Goal: Task Accomplishment & Management: Use online tool/utility

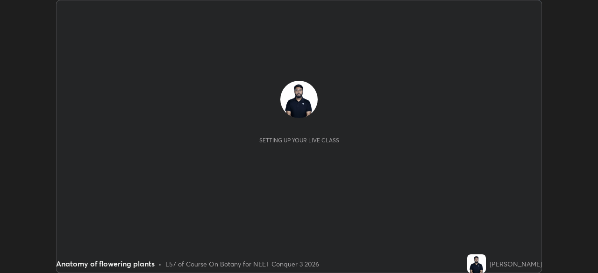
scroll to position [273, 598]
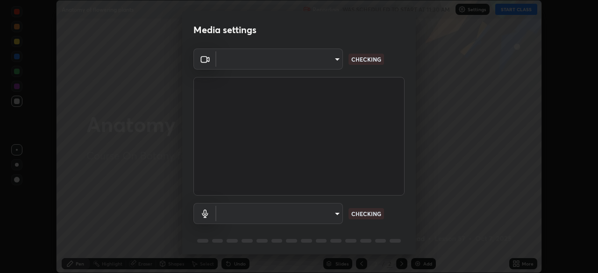
type input "ca2178d49a5cb12192a3fb46c4f9e24c845582a8c54499e9c28839f421edfd75"
type input "default"
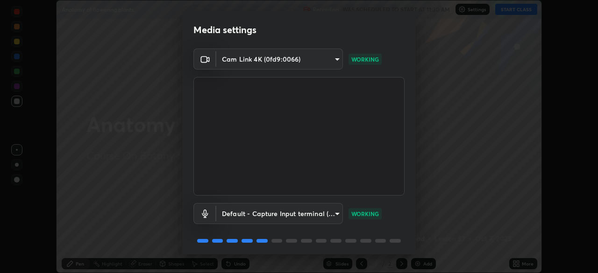
scroll to position [33, 0]
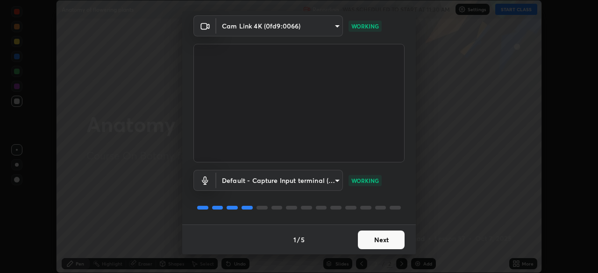
click at [382, 236] on button "Next" at bounding box center [381, 240] width 47 height 19
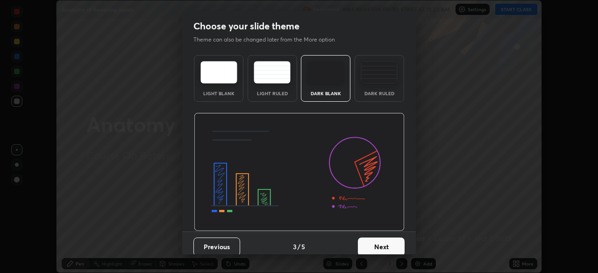
click at [382, 240] on button "Next" at bounding box center [381, 247] width 47 height 19
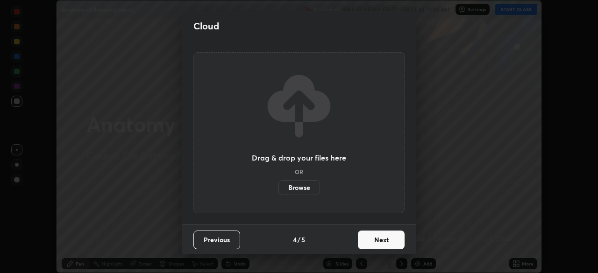
click at [384, 244] on button "Next" at bounding box center [381, 240] width 47 height 19
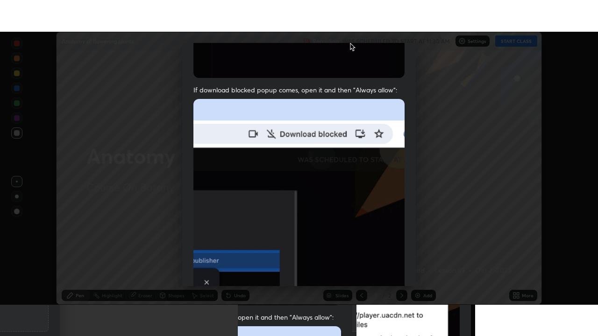
scroll to position [224, 0]
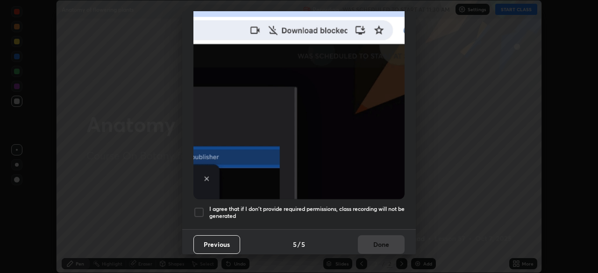
click at [202, 207] on div at bounding box center [198, 212] width 11 height 11
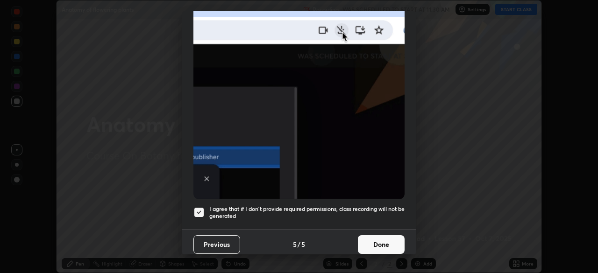
click at [391, 246] on button "Done" at bounding box center [381, 244] width 47 height 19
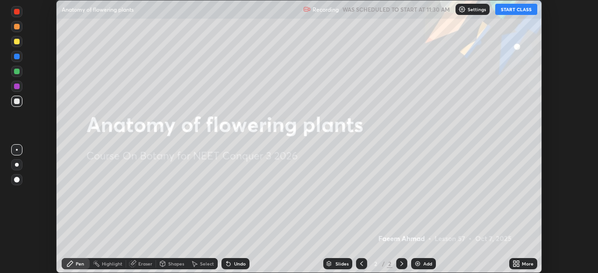
click at [524, 8] on button "START CLASS" at bounding box center [516, 9] width 42 height 11
click at [518, 262] on icon at bounding box center [518, 262] width 2 height 2
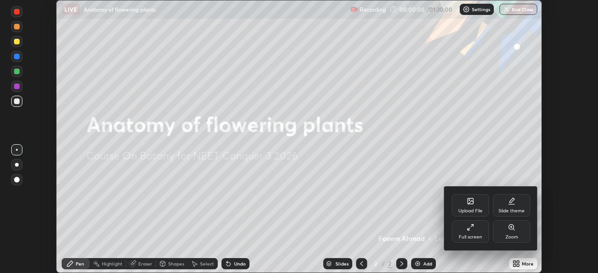
click at [480, 230] on div "Full screen" at bounding box center [470, 232] width 37 height 22
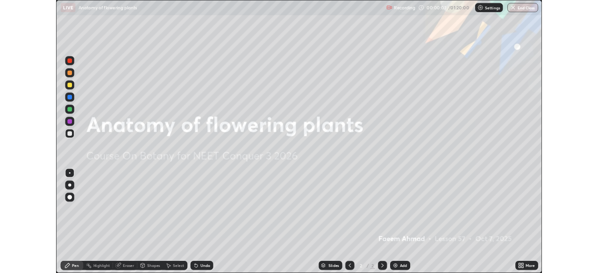
scroll to position [336, 598]
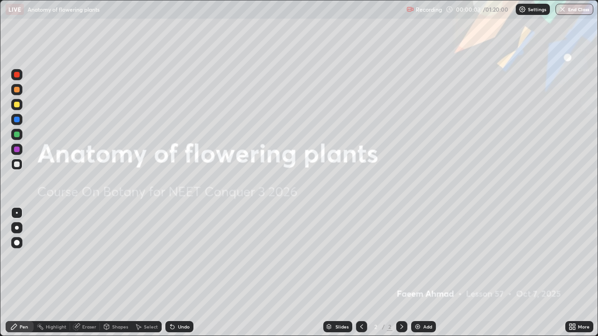
click at [189, 273] on div "Undo" at bounding box center [179, 326] width 28 height 11
click at [428, 273] on div "Add" at bounding box center [427, 327] width 9 height 5
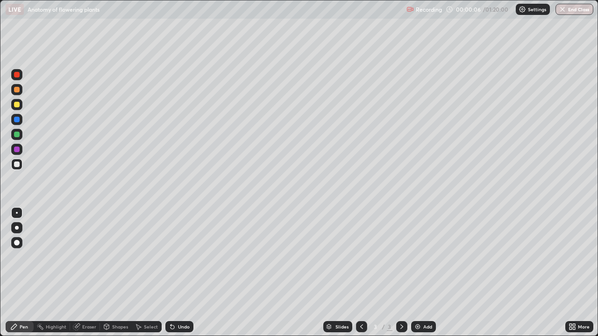
click at [21, 103] on div at bounding box center [16, 104] width 11 height 11
click at [21, 164] on div at bounding box center [16, 164] width 11 height 11
click at [422, 273] on div "Add" at bounding box center [423, 326] width 25 height 11
click at [16, 105] on div at bounding box center [17, 105] width 6 height 6
click at [22, 164] on div at bounding box center [16, 164] width 11 height 11
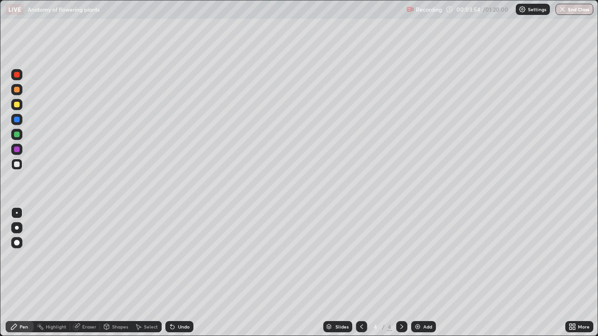
click at [20, 104] on div at bounding box center [16, 104] width 11 height 11
click at [184, 273] on div "Undo" at bounding box center [179, 326] width 28 height 11
click at [183, 273] on div "Undo" at bounding box center [179, 326] width 28 height 11
click at [183, 273] on div "Undo" at bounding box center [184, 327] width 12 height 5
click at [183, 273] on div "Undo" at bounding box center [179, 326] width 28 height 11
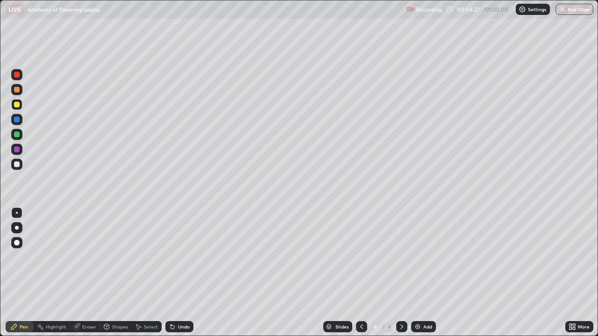
click at [182, 273] on div "Undo" at bounding box center [179, 326] width 28 height 11
click at [22, 163] on div at bounding box center [16, 164] width 11 height 11
click at [18, 106] on div at bounding box center [17, 105] width 6 height 6
click at [171, 273] on icon at bounding box center [171, 325] width 1 height 1
click at [17, 164] on div at bounding box center [17, 165] width 6 height 6
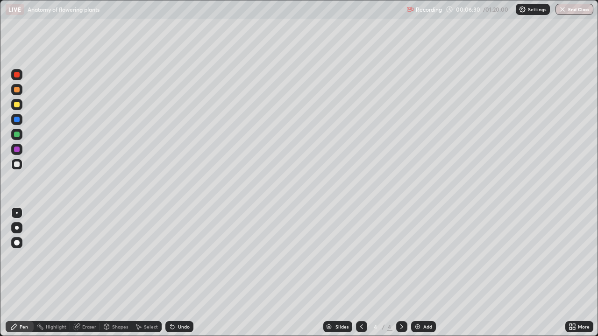
click at [21, 105] on div at bounding box center [16, 104] width 11 height 11
click at [20, 164] on div at bounding box center [16, 164] width 11 height 11
click at [186, 273] on div "Undo" at bounding box center [179, 326] width 28 height 11
click at [186, 273] on div "Undo" at bounding box center [184, 327] width 12 height 5
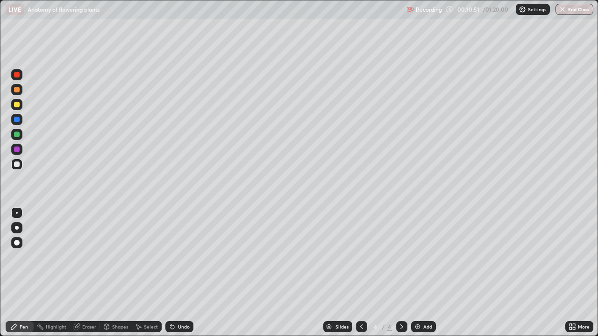
click at [182, 273] on div "Undo" at bounding box center [184, 327] width 12 height 5
click at [188, 273] on div "Undo" at bounding box center [184, 327] width 12 height 5
click at [190, 273] on div "Undo" at bounding box center [179, 326] width 28 height 11
click at [178, 273] on div "Undo" at bounding box center [179, 326] width 28 height 11
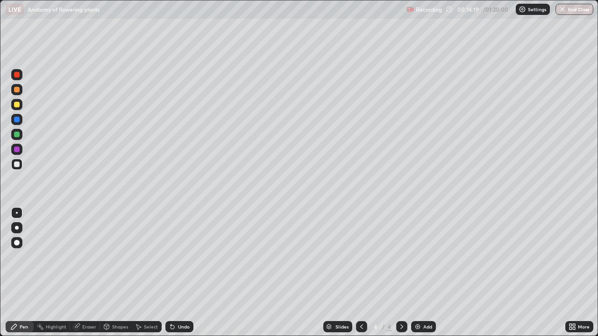
click at [428, 273] on div "Add" at bounding box center [427, 327] width 9 height 5
click at [20, 105] on div at bounding box center [16, 104] width 11 height 11
click at [189, 273] on div "Undo" at bounding box center [179, 326] width 28 height 11
click at [176, 273] on div "Undo" at bounding box center [179, 326] width 28 height 11
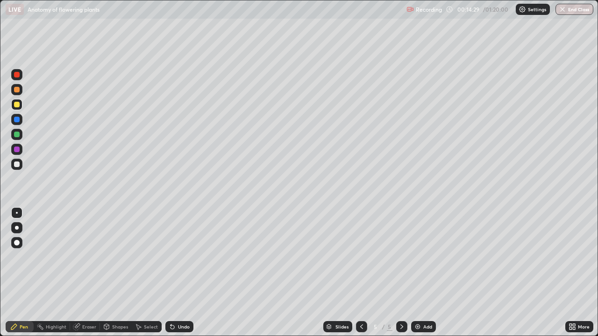
click at [179, 273] on div "Undo" at bounding box center [179, 326] width 28 height 11
click at [181, 273] on div "Undo" at bounding box center [184, 327] width 12 height 5
click at [178, 273] on div "Undo" at bounding box center [184, 327] width 12 height 5
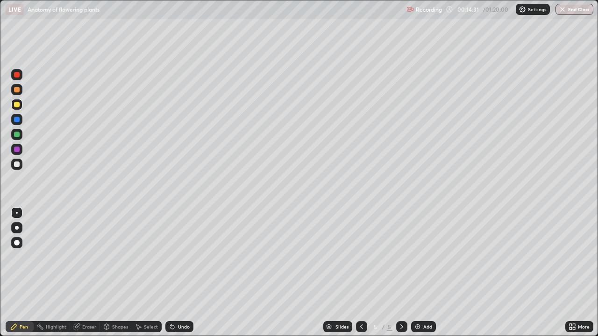
click at [186, 273] on div "Undo" at bounding box center [179, 326] width 28 height 11
click at [428, 273] on div "Add" at bounding box center [427, 327] width 9 height 5
click at [421, 273] on div "Add" at bounding box center [423, 326] width 25 height 11
click at [16, 105] on div at bounding box center [17, 105] width 6 height 6
click at [178, 273] on div "Undo" at bounding box center [179, 326] width 28 height 11
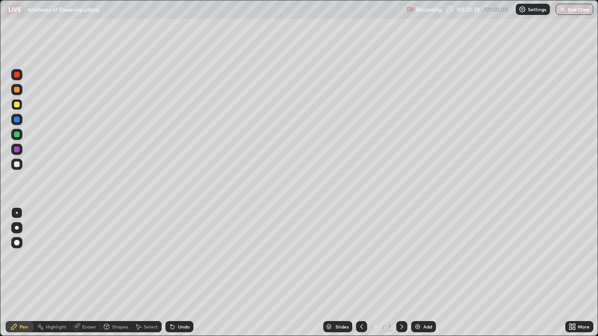
click at [21, 162] on div at bounding box center [16, 164] width 11 height 11
click at [182, 273] on div "Undo" at bounding box center [184, 327] width 12 height 5
click at [178, 273] on div "Undo" at bounding box center [184, 327] width 12 height 5
click at [179, 273] on div "Undo" at bounding box center [184, 327] width 12 height 5
click at [179, 273] on div "Undo" at bounding box center [179, 326] width 28 height 11
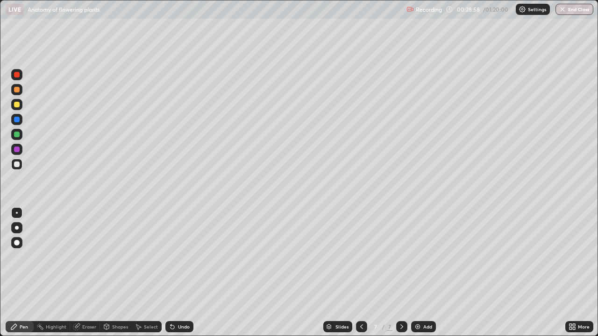
click at [19, 133] on div at bounding box center [17, 135] width 6 height 6
click at [17, 164] on div at bounding box center [17, 165] width 6 height 6
click at [178, 273] on div "Undo" at bounding box center [184, 327] width 12 height 5
click at [17, 105] on div at bounding box center [17, 105] width 6 height 6
click at [16, 164] on div at bounding box center [17, 165] width 6 height 6
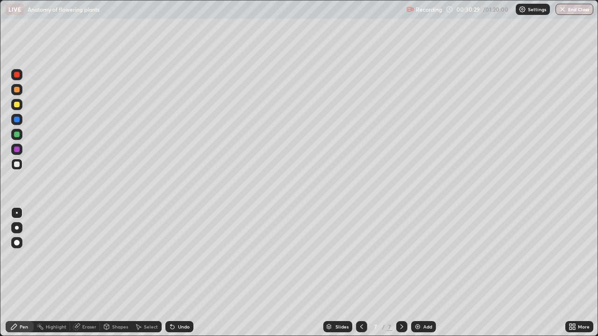
click at [365, 273] on div at bounding box center [361, 326] width 11 height 11
click at [368, 273] on div "6 / 7" at bounding box center [381, 327] width 51 height 19
click at [405, 273] on icon at bounding box center [401, 326] width 7 height 7
click at [406, 273] on div at bounding box center [401, 327] width 11 height 19
click at [187, 273] on div "Undo" at bounding box center [184, 327] width 12 height 5
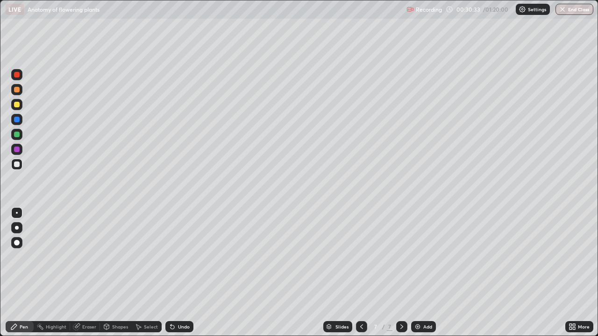
click at [180, 273] on div "Undo" at bounding box center [184, 327] width 12 height 5
click at [185, 273] on div "Undo" at bounding box center [184, 327] width 12 height 5
click at [18, 104] on div at bounding box center [17, 105] width 6 height 6
click at [19, 135] on div at bounding box center [17, 135] width 6 height 6
click at [180, 273] on div "Undo" at bounding box center [184, 327] width 12 height 5
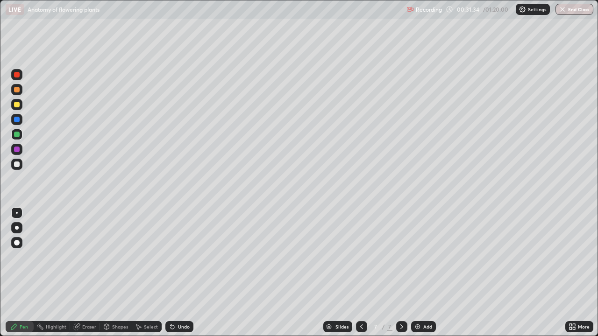
click at [175, 273] on icon at bounding box center [172, 326] width 7 height 7
click at [178, 273] on div "Undo" at bounding box center [184, 327] width 12 height 5
click at [176, 273] on div "Undo" at bounding box center [179, 326] width 28 height 11
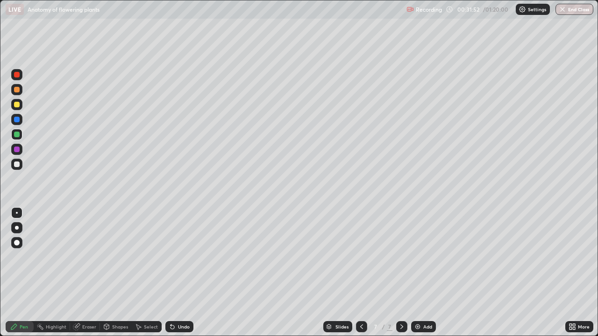
click at [176, 273] on div "Undo" at bounding box center [179, 326] width 28 height 11
click at [178, 273] on div "Undo" at bounding box center [179, 326] width 28 height 11
click at [18, 105] on div at bounding box center [17, 105] width 6 height 6
click at [113, 273] on div "Shapes" at bounding box center [120, 327] width 16 height 5
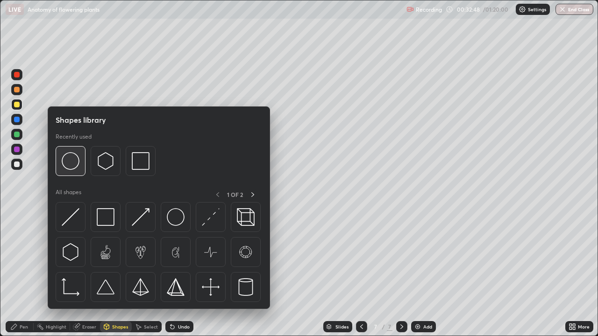
click at [73, 161] on img at bounding box center [71, 161] width 18 height 18
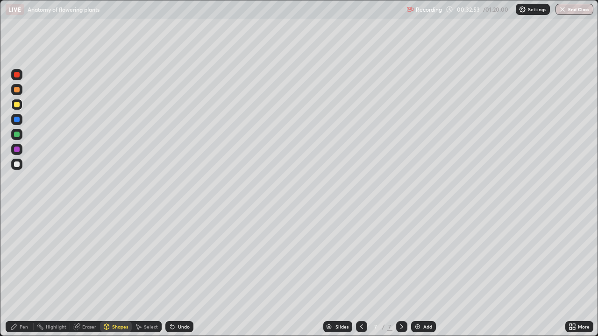
click at [15, 162] on div at bounding box center [17, 165] width 6 height 6
click at [18, 103] on div at bounding box center [17, 105] width 6 height 6
click at [175, 273] on div "Undo" at bounding box center [179, 326] width 28 height 11
click at [19, 273] on div "Pen" at bounding box center [20, 326] width 28 height 11
click at [15, 163] on div at bounding box center [17, 165] width 6 height 6
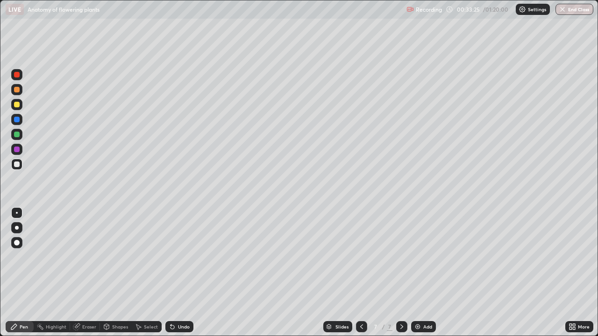
click at [17, 133] on div at bounding box center [17, 135] width 6 height 6
click at [15, 89] on div at bounding box center [17, 90] width 6 height 6
click at [17, 118] on div at bounding box center [17, 120] width 6 height 6
click at [19, 133] on div at bounding box center [17, 135] width 6 height 6
click at [19, 165] on div at bounding box center [17, 165] width 6 height 6
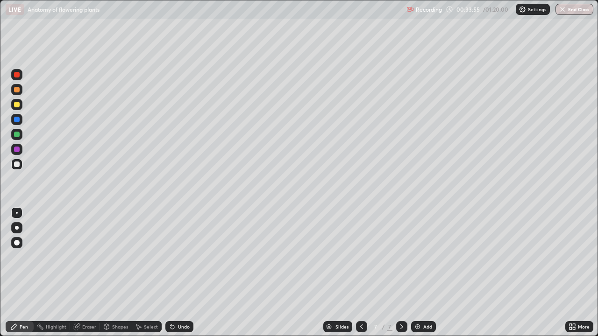
click at [83, 273] on div "Eraser" at bounding box center [89, 327] width 14 height 5
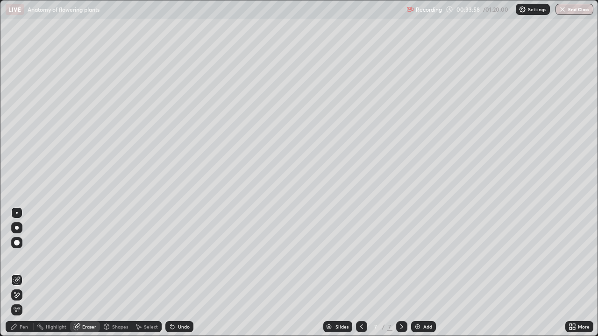
click at [20, 273] on div "Pen" at bounding box center [24, 327] width 8 height 5
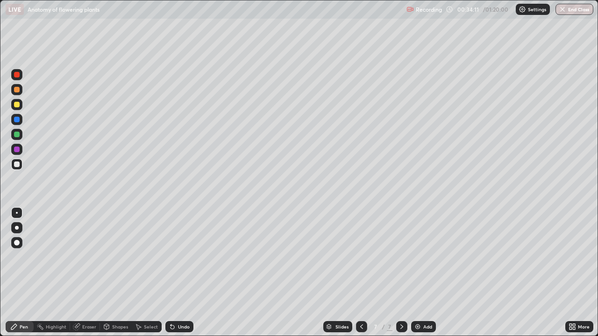
click at [192, 273] on div "Undo" at bounding box center [179, 326] width 28 height 11
click at [185, 273] on div "Undo" at bounding box center [184, 327] width 12 height 5
click at [187, 273] on div "Undo" at bounding box center [184, 327] width 12 height 5
click at [189, 273] on div "Undo" at bounding box center [179, 326] width 28 height 11
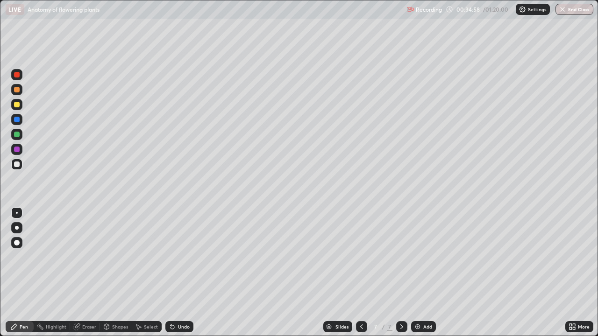
click at [21, 137] on div at bounding box center [16, 134] width 11 height 11
click at [188, 273] on div "Undo" at bounding box center [179, 326] width 28 height 11
click at [180, 273] on div "Undo" at bounding box center [184, 327] width 12 height 5
click at [18, 167] on div at bounding box center [17, 165] width 6 height 6
click at [19, 106] on div at bounding box center [17, 105] width 6 height 6
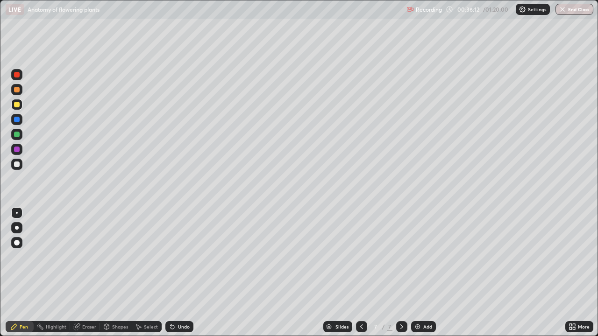
click at [19, 136] on div at bounding box center [17, 135] width 6 height 6
click at [20, 164] on div at bounding box center [16, 164] width 11 height 11
click at [183, 273] on div "Undo" at bounding box center [184, 327] width 12 height 5
click at [20, 137] on div at bounding box center [16, 134] width 11 height 11
click at [21, 166] on div at bounding box center [16, 164] width 11 height 11
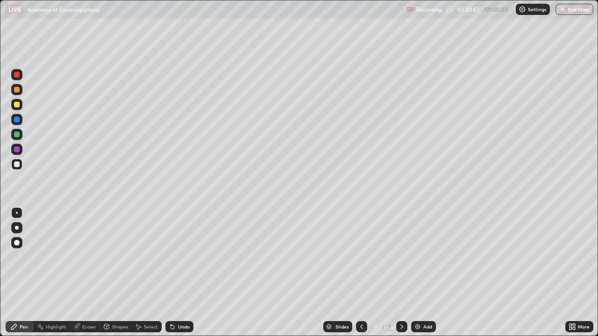
click at [18, 106] on div at bounding box center [17, 105] width 6 height 6
click at [17, 165] on div at bounding box center [17, 165] width 6 height 6
click at [424, 273] on div "Add" at bounding box center [427, 327] width 9 height 5
click at [19, 164] on div at bounding box center [17, 165] width 6 height 6
click at [17, 164] on div at bounding box center [17, 165] width 6 height 6
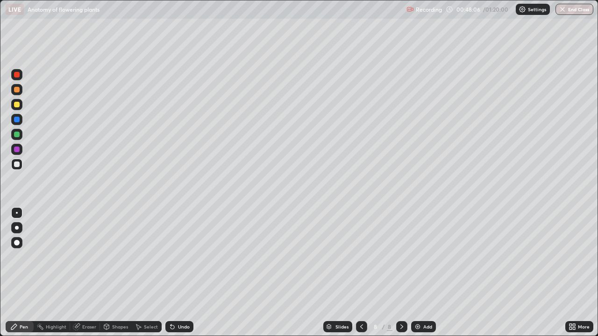
click at [425, 273] on div "Add" at bounding box center [427, 327] width 9 height 5
click at [359, 273] on icon at bounding box center [361, 326] width 7 height 7
click at [424, 273] on div "Add" at bounding box center [423, 326] width 25 height 11
click at [22, 106] on div at bounding box center [16, 104] width 11 height 11
click at [21, 163] on div at bounding box center [16, 164] width 11 height 11
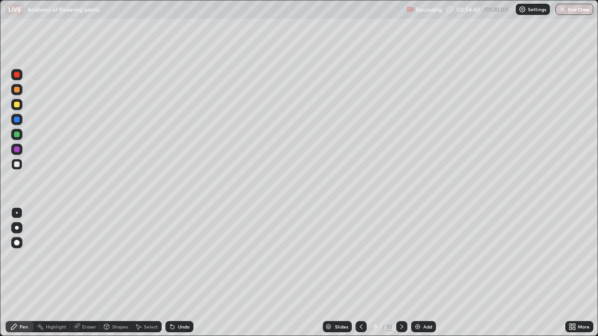
click at [424, 273] on div "Add" at bounding box center [423, 326] width 25 height 11
click at [17, 105] on div at bounding box center [17, 105] width 6 height 6
click at [18, 164] on div at bounding box center [17, 165] width 6 height 6
click at [18, 102] on div at bounding box center [17, 105] width 6 height 6
click at [20, 164] on div at bounding box center [16, 164] width 11 height 11
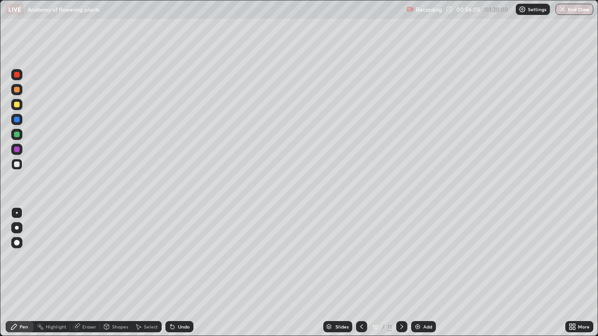
click at [14, 104] on div at bounding box center [17, 105] width 6 height 6
click at [21, 164] on div at bounding box center [16, 164] width 11 height 11
click at [175, 273] on div "Undo" at bounding box center [179, 326] width 28 height 11
click at [180, 273] on div "Undo" at bounding box center [184, 327] width 12 height 5
click at [17, 105] on div at bounding box center [17, 105] width 6 height 6
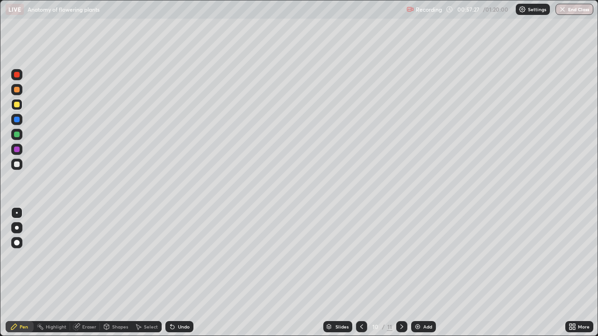
click at [17, 165] on div at bounding box center [17, 165] width 6 height 6
click at [18, 106] on div at bounding box center [17, 105] width 6 height 6
click at [19, 134] on div at bounding box center [17, 135] width 6 height 6
click at [117, 273] on div "Shapes" at bounding box center [120, 327] width 16 height 5
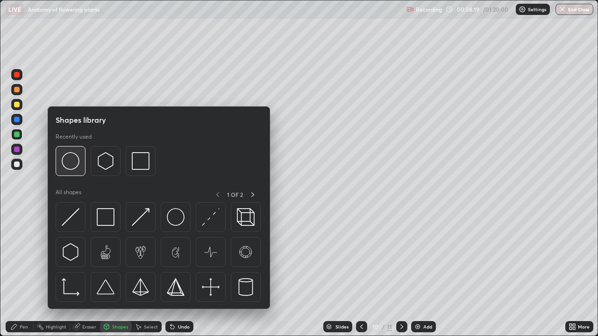
click at [67, 155] on img at bounding box center [71, 161] width 18 height 18
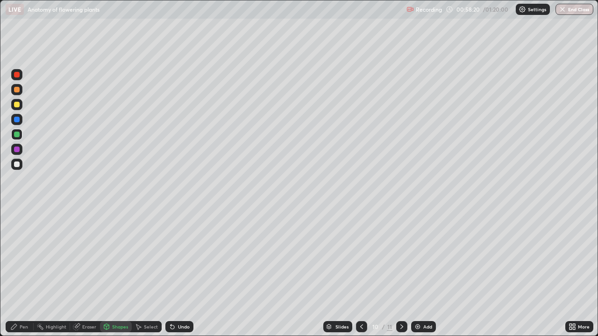
click at [16, 105] on div at bounding box center [17, 105] width 6 height 6
click at [16, 273] on icon at bounding box center [13, 326] width 7 height 7
click at [20, 120] on div at bounding box center [16, 119] width 11 height 11
click at [18, 164] on div at bounding box center [17, 165] width 6 height 6
click at [184, 273] on div "Undo" at bounding box center [184, 327] width 12 height 5
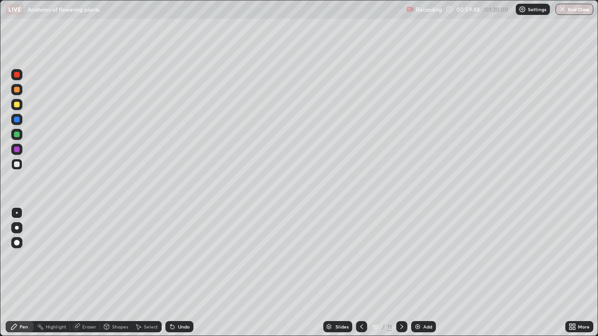
click at [176, 273] on div "Undo" at bounding box center [179, 326] width 28 height 11
click at [18, 137] on div at bounding box center [17, 135] width 6 height 6
click at [21, 162] on div at bounding box center [16, 164] width 11 height 11
click at [21, 134] on div at bounding box center [16, 134] width 11 height 11
click at [17, 106] on div at bounding box center [17, 105] width 6 height 6
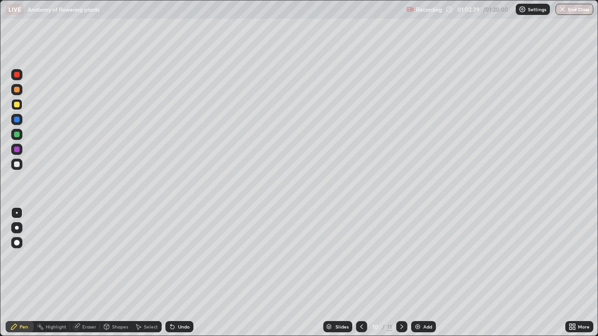
click at [16, 135] on div at bounding box center [17, 135] width 6 height 6
click at [17, 164] on div at bounding box center [17, 165] width 6 height 6
click at [189, 273] on div "Undo" at bounding box center [179, 326] width 28 height 11
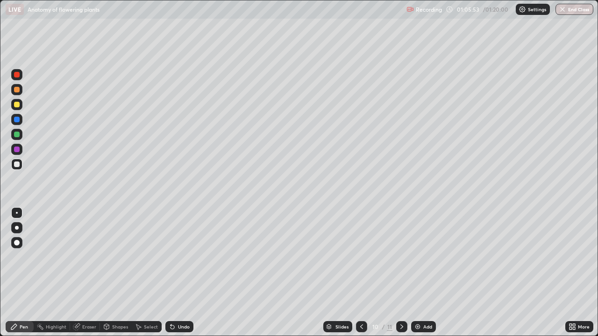
click at [361, 273] on icon at bounding box center [361, 326] width 7 height 7
click at [359, 273] on div at bounding box center [361, 326] width 11 height 11
click at [402, 273] on icon at bounding box center [401, 326] width 7 height 7
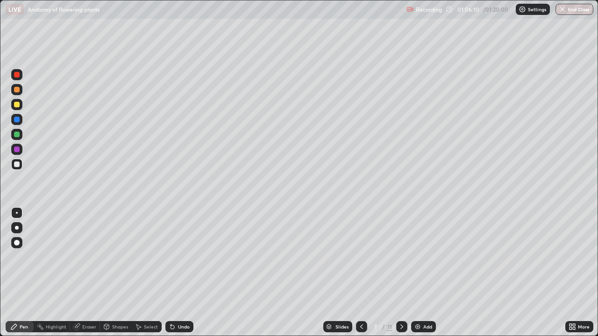
click at [401, 273] on icon at bounding box center [401, 326] width 7 height 7
click at [362, 273] on icon at bounding box center [361, 326] width 7 height 7
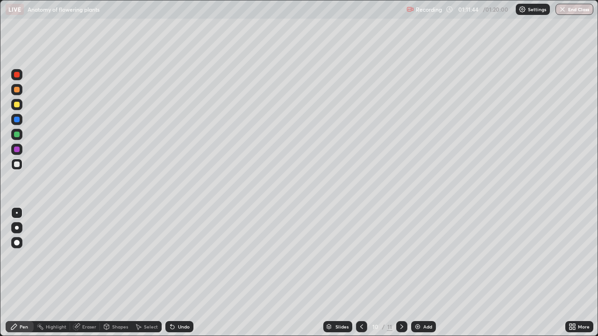
click at [420, 273] on div "Add" at bounding box center [423, 326] width 25 height 11
click at [181, 273] on div "Undo" at bounding box center [184, 327] width 12 height 5
click at [576, 14] on button "End Class" at bounding box center [574, 9] width 37 height 11
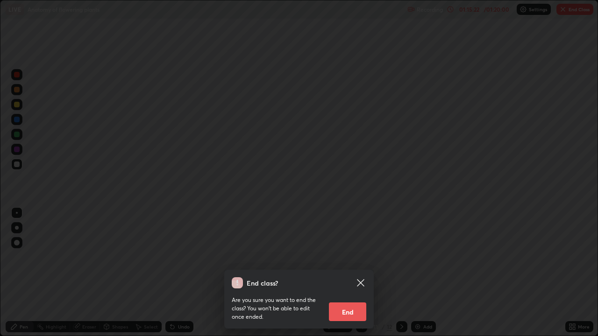
click at [357, 273] on button "End" at bounding box center [347, 312] width 37 height 19
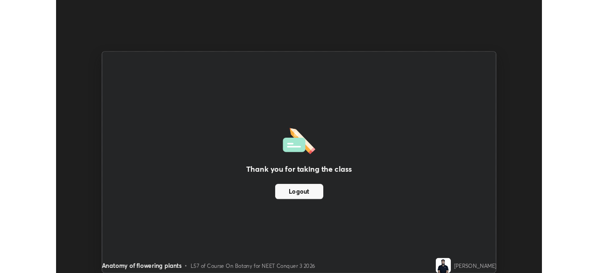
scroll to position [46447, 46122]
